Goal: Use online tool/utility

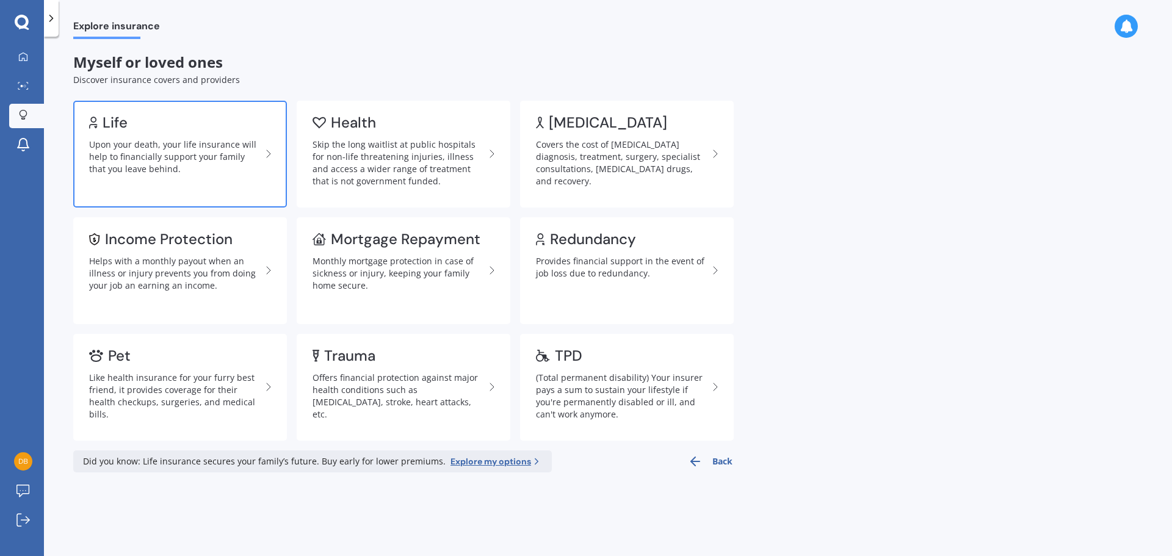
click at [151, 153] on div "Upon your death, your life insurance will help to financially support your fami…" at bounding box center [175, 157] width 172 height 37
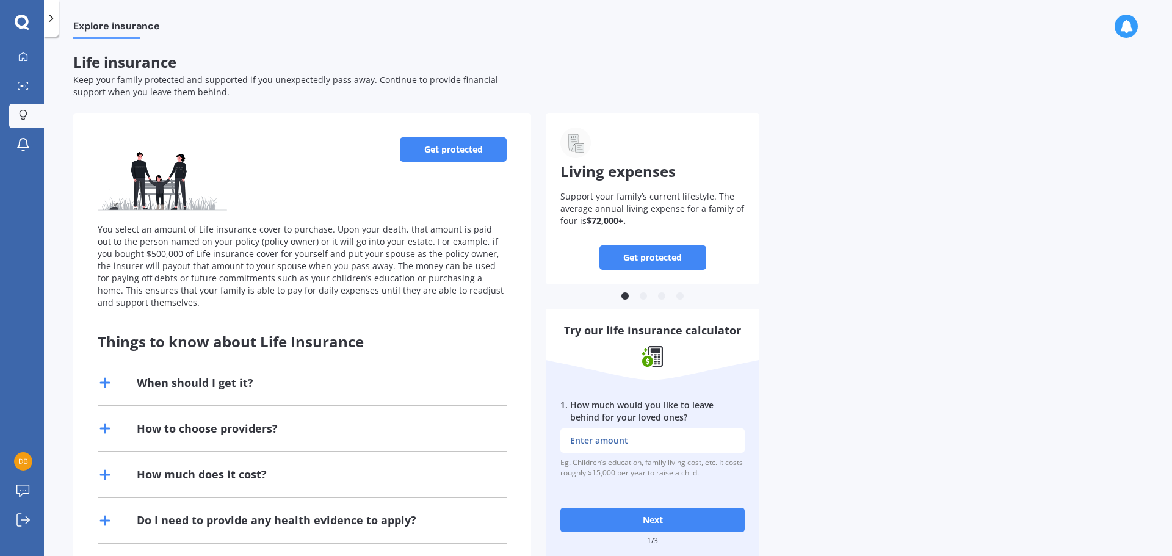
scroll to position [110, 0]
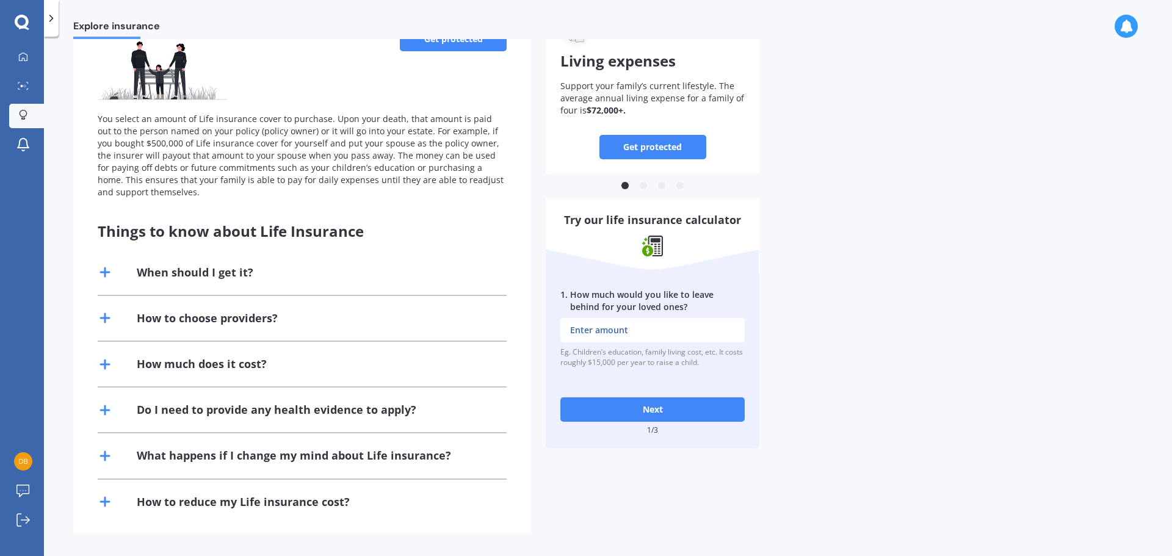
click at [621, 328] on input "1 . How much would you like to leave behind for your loved ones?" at bounding box center [652, 330] width 184 height 24
type input "$400,000"
click at [662, 408] on button "Next" at bounding box center [652, 409] width 184 height 24
click at [622, 333] on input "2 . How much outstanding debt do you have, including mortgage?" at bounding box center [652, 330] width 184 height 24
type input "$700,000"
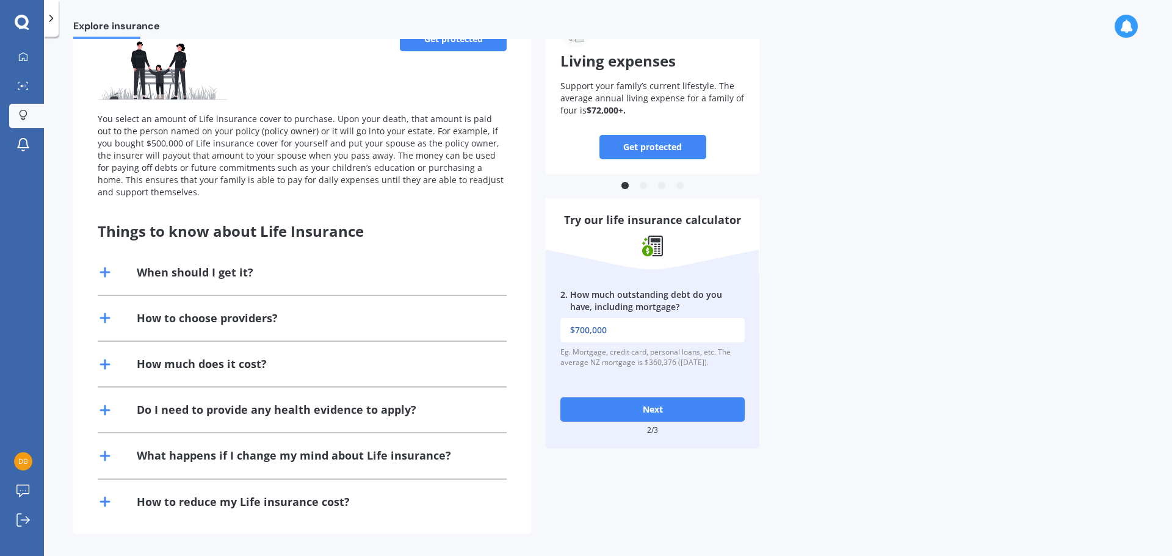
click at [646, 406] on button "Next" at bounding box center [652, 409] width 184 height 24
click at [624, 336] on input "3 . What would be the cost of fulfilling your bucket list if you were terminall…" at bounding box center [652, 330] width 184 height 24
type input "$200,000"
click at [645, 409] on button "Next" at bounding box center [652, 409] width 184 height 24
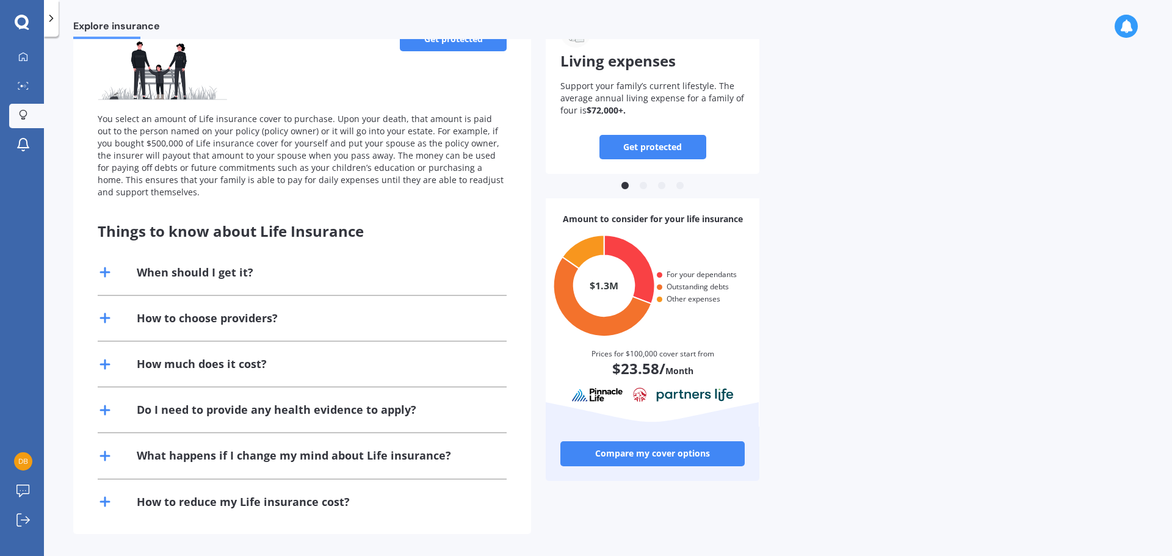
scroll to position [0, 0]
